Goal: Information Seeking & Learning: Compare options

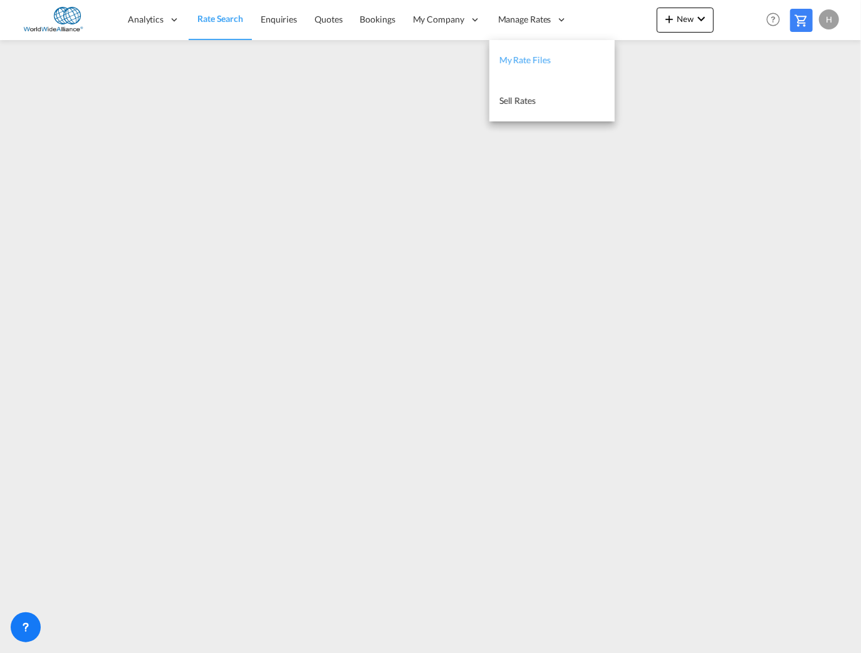
click at [520, 61] on span "My Rate Files" at bounding box center [524, 59] width 51 height 11
